Goal: Participate in discussion

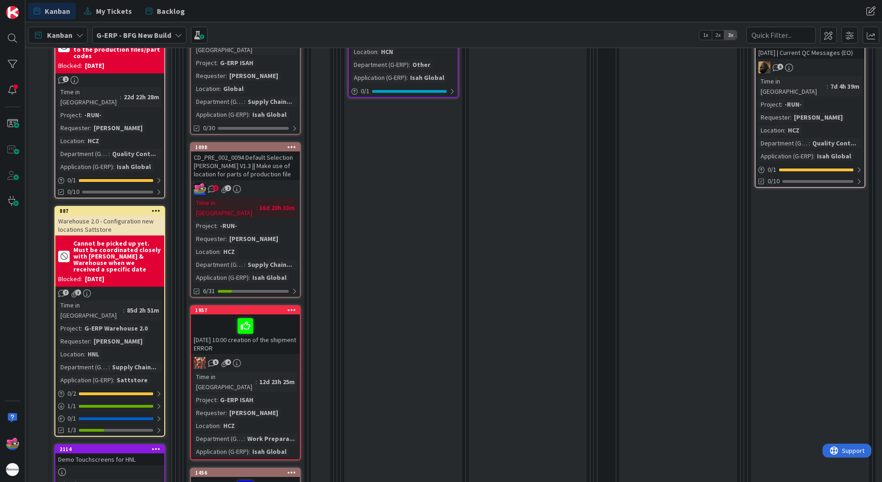
scroll to position [831, 0]
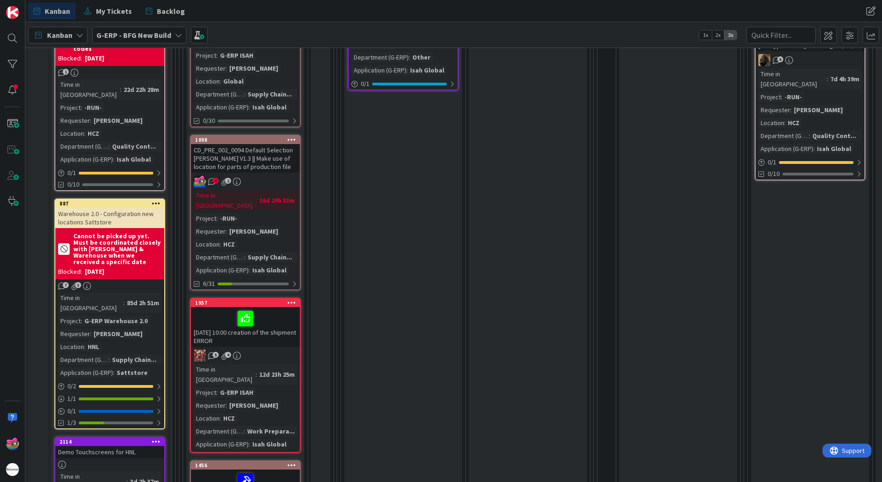
click at [281, 144] on div "CD_PRE_002_0094 Default Selection [PERSON_NAME] V1.3 || Make use of location fo…" at bounding box center [245, 158] width 109 height 29
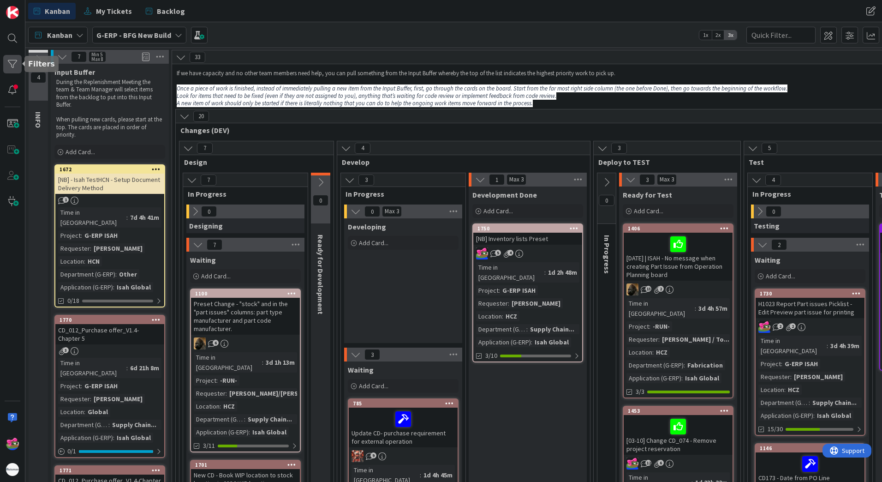
click at [12, 66] on div at bounding box center [12, 64] width 18 height 18
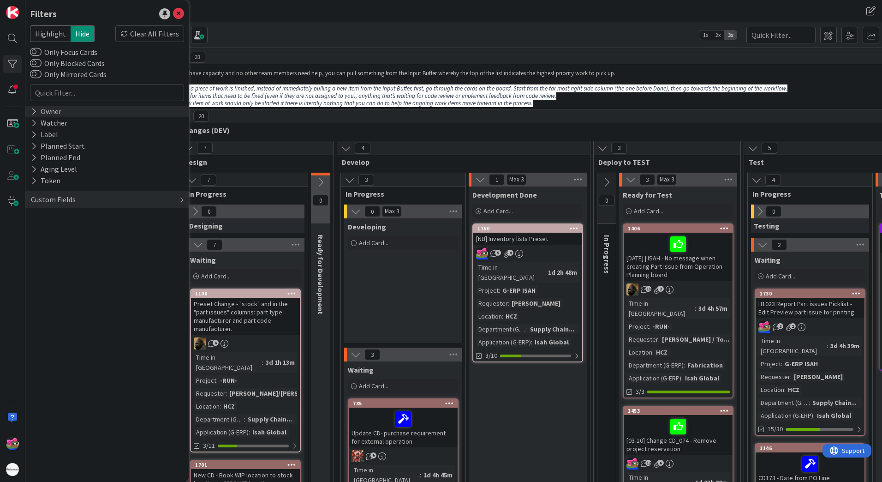
click at [37, 110] on div "Owner" at bounding box center [46, 112] width 32 height 12
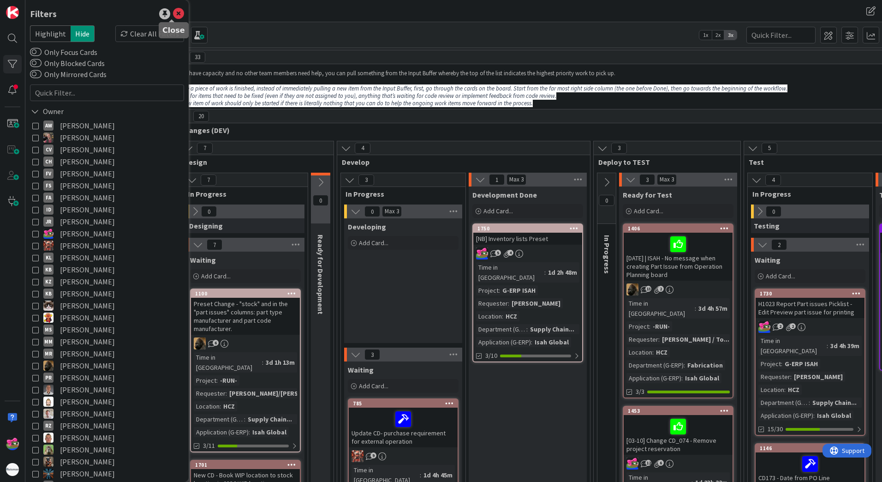
click at [174, 13] on icon at bounding box center [178, 13] width 11 height 11
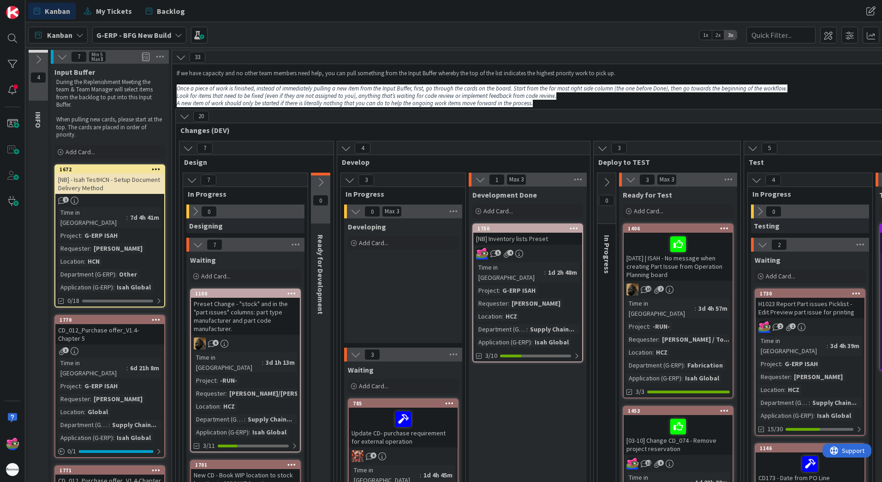
click at [278, 34] on div "Kanban G-ERP - BFG New Build 1x 2x 3x" at bounding box center [453, 34] width 857 height 25
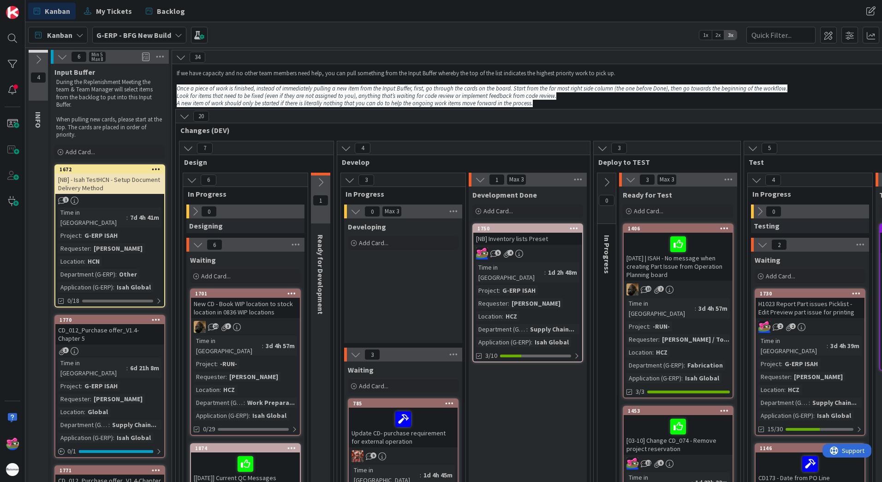
click at [557, 104] on p "A new item of work should only be started if there is literally nothing that yo…" at bounding box center [678, 103] width 1003 height 7
click at [548, 98] on em "Look for items that need to be fixed (even if they are not assigned to you), an…" at bounding box center [367, 96] width 380 height 8
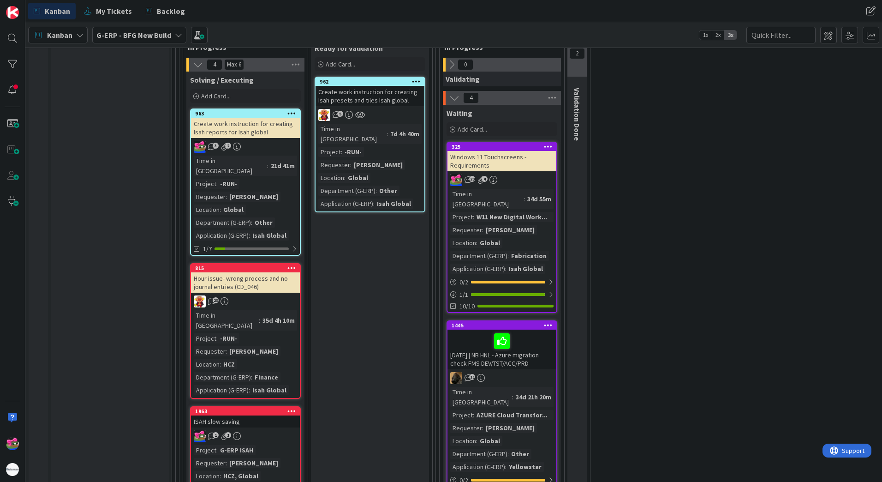
scroll to position [1477, 0]
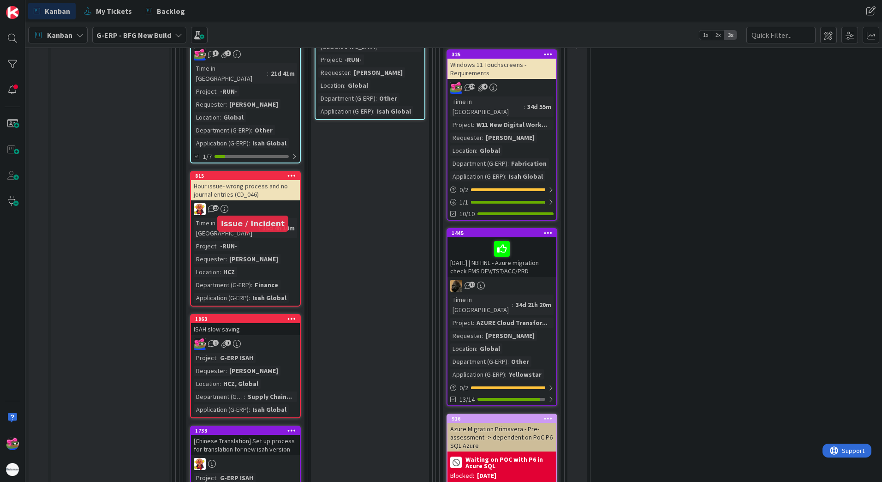
click at [258, 316] on div "1963" at bounding box center [247, 319] width 105 height 6
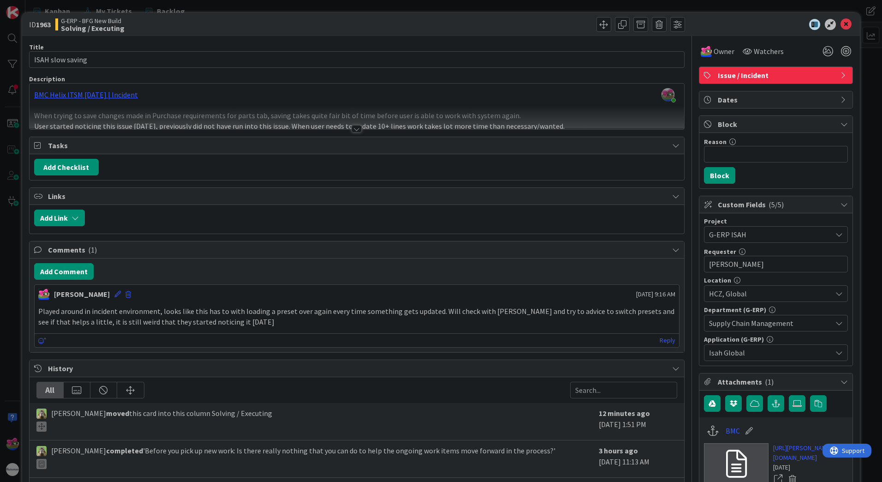
click at [351, 125] on div at bounding box center [357, 118] width 655 height 24
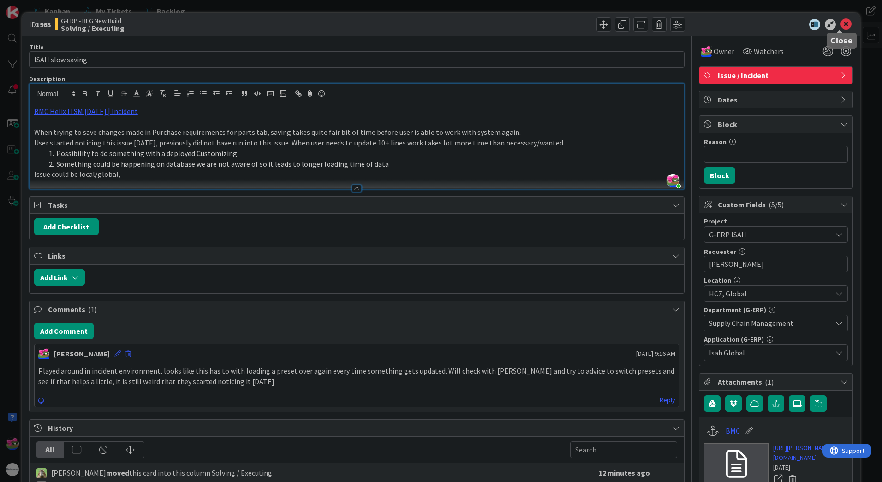
click at [841, 24] on icon at bounding box center [846, 24] width 11 height 11
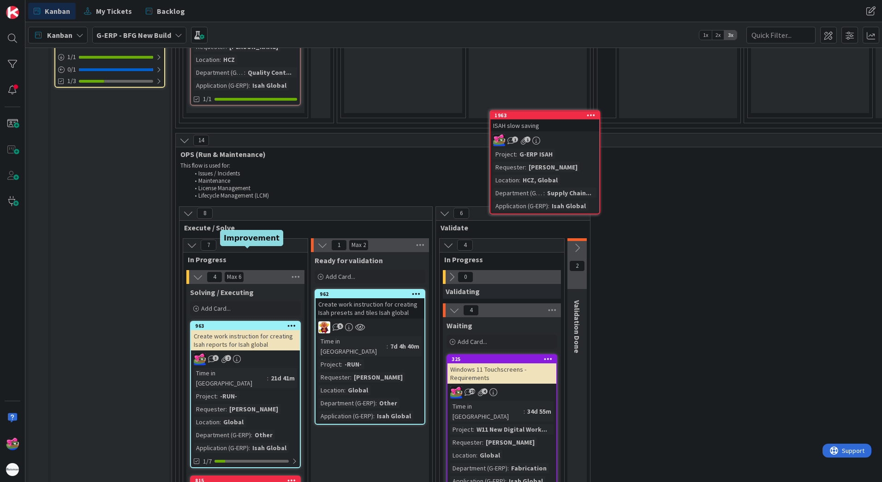
scroll to position [1170, 0]
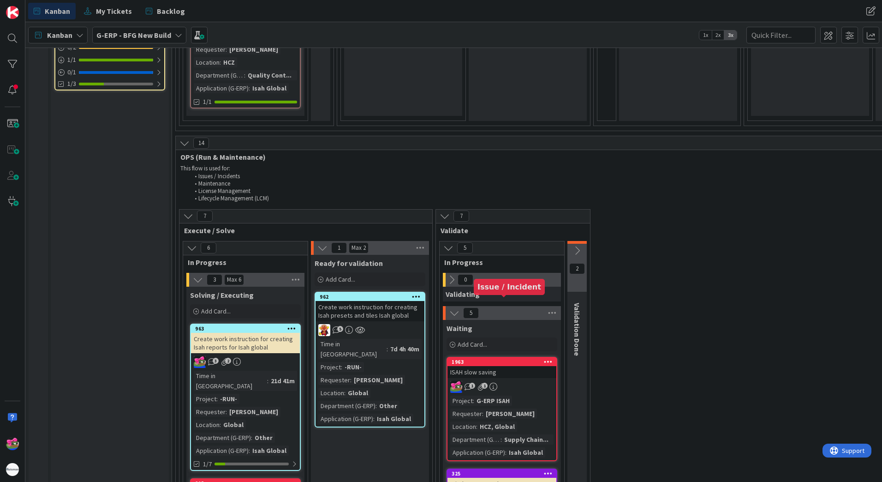
click at [491, 359] on div "1963" at bounding box center [504, 362] width 105 height 6
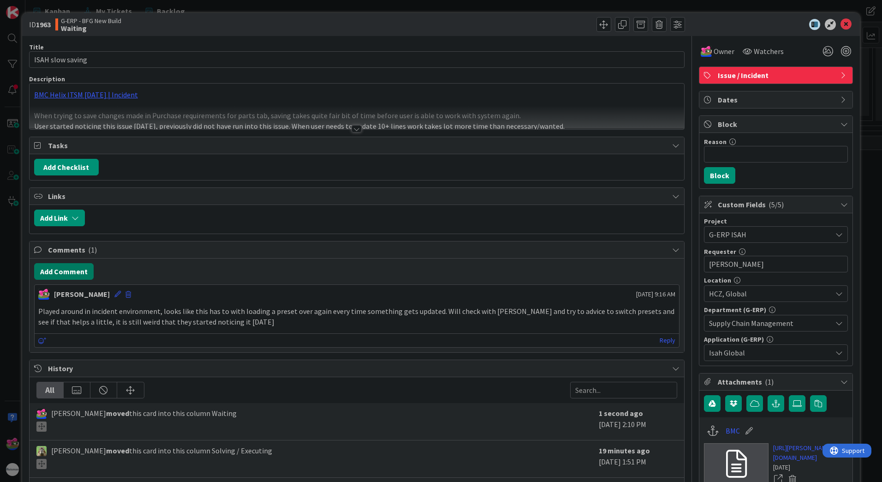
click at [61, 274] on button "Add Comment" at bounding box center [64, 271] width 60 height 17
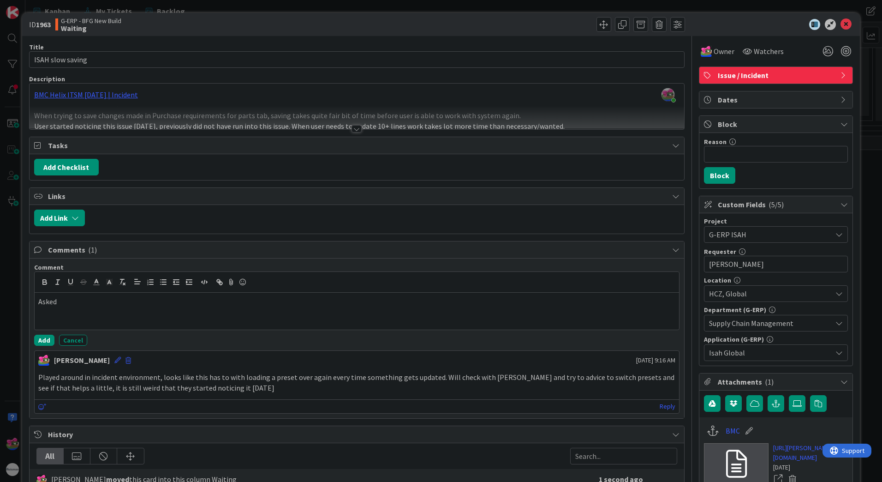
click at [354, 134] on div "Title 17 / 128 ISAH slow saving Description [PERSON_NAME] just joined BMC Helix…" at bounding box center [357, 368] width 656 height 665
click at [354, 129] on div at bounding box center [357, 128] width 10 height 7
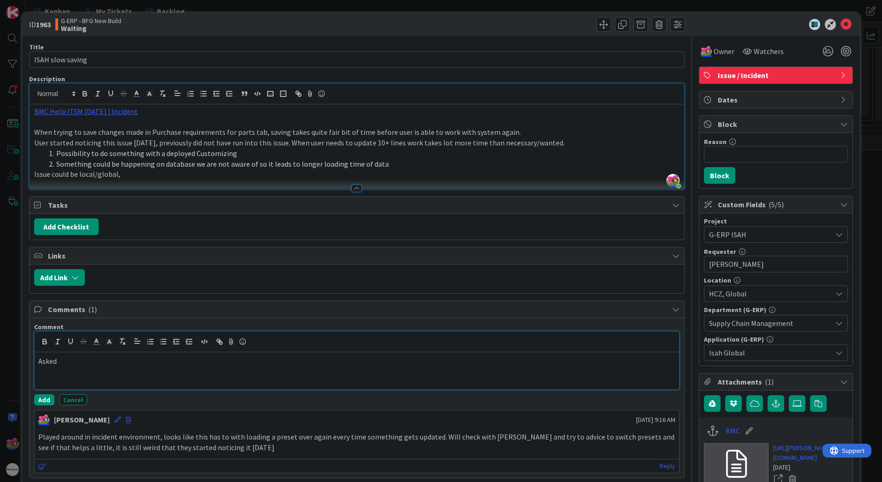
click at [92, 372] on div "Asked" at bounding box center [357, 370] width 645 height 37
click at [42, 400] on button "Add" at bounding box center [44, 399] width 20 height 11
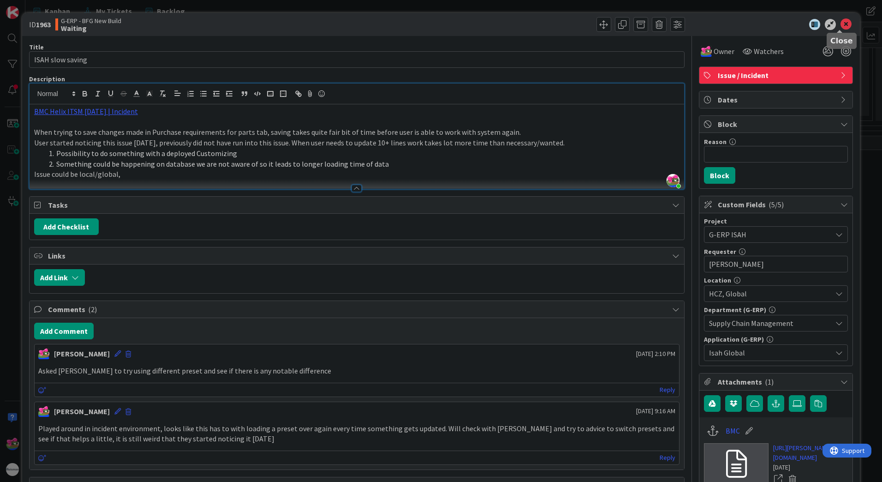
click at [841, 26] on icon at bounding box center [846, 24] width 11 height 11
